Goal: Find contact information: Find contact information

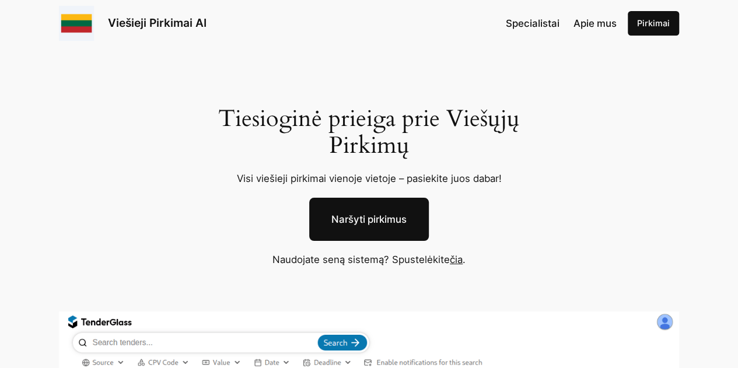
click at [158, 24] on link "Viešieji Pirkimai AI" at bounding box center [157, 23] width 99 height 14
click at [453, 261] on link "čia" at bounding box center [456, 260] width 13 height 12
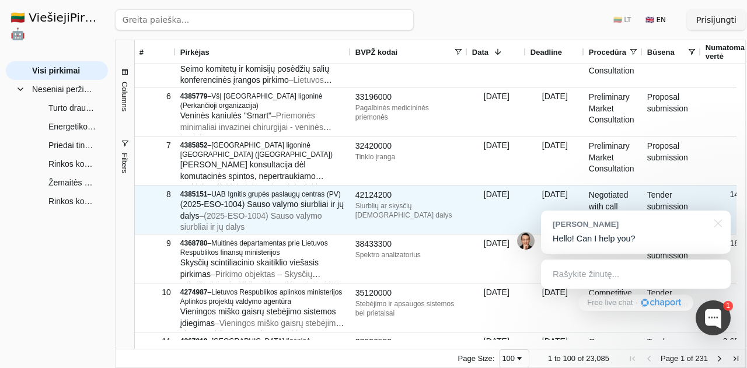
scroll to position [292, 0]
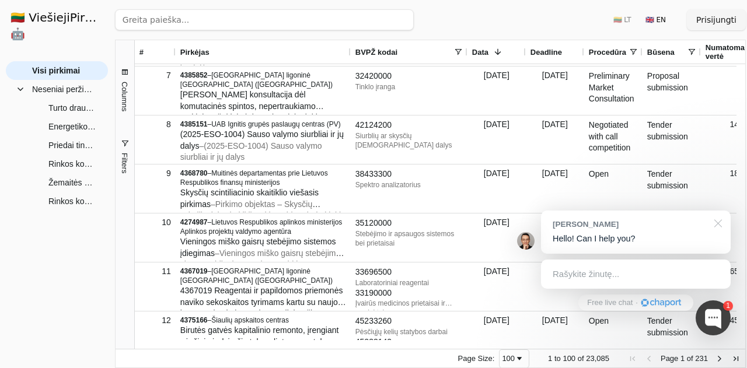
click at [719, 221] on div at bounding box center [715, 223] width 29 height 24
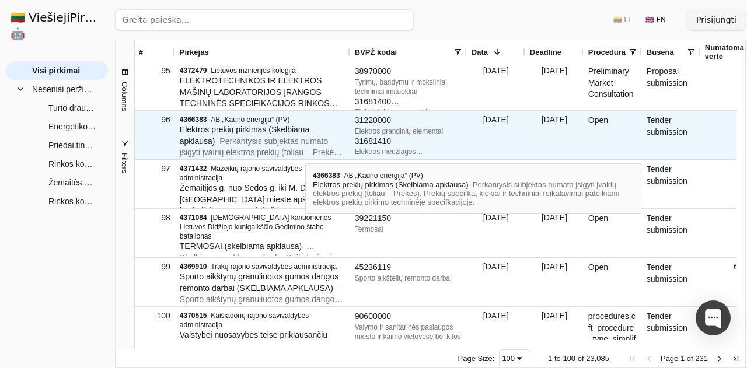
scroll to position [4625, 0]
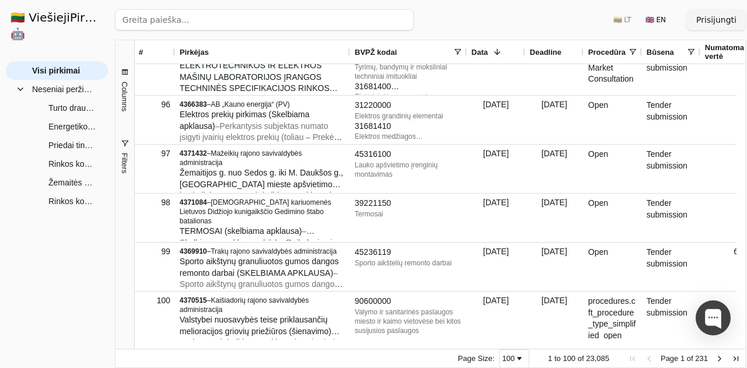
click at [523, 357] on span "Page Size" at bounding box center [519, 358] width 9 height 9
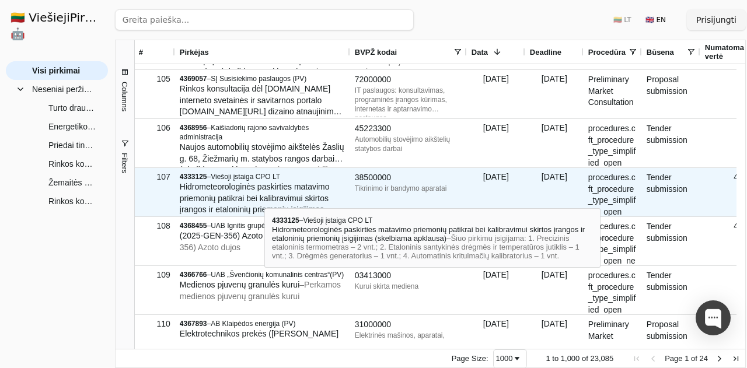
scroll to position [5133, 0]
